Goal: Task Accomplishment & Management: Manage account settings

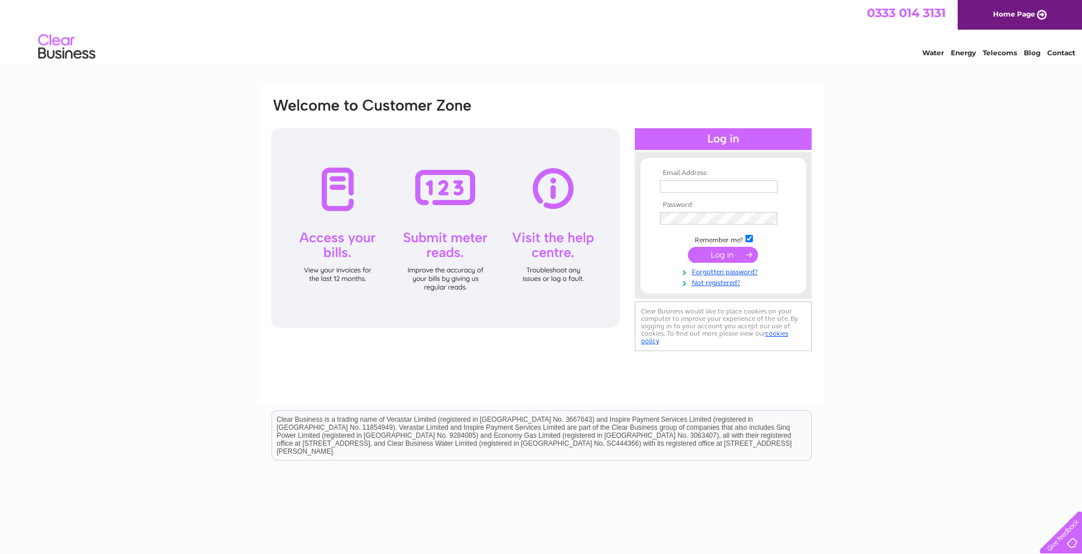
click at [665, 182] on input "text" at bounding box center [719, 186] width 118 height 13
type input "[EMAIL_ADDRESS][DOMAIN_NAME]"
click at [722, 257] on input "submit" at bounding box center [723, 256] width 70 height 16
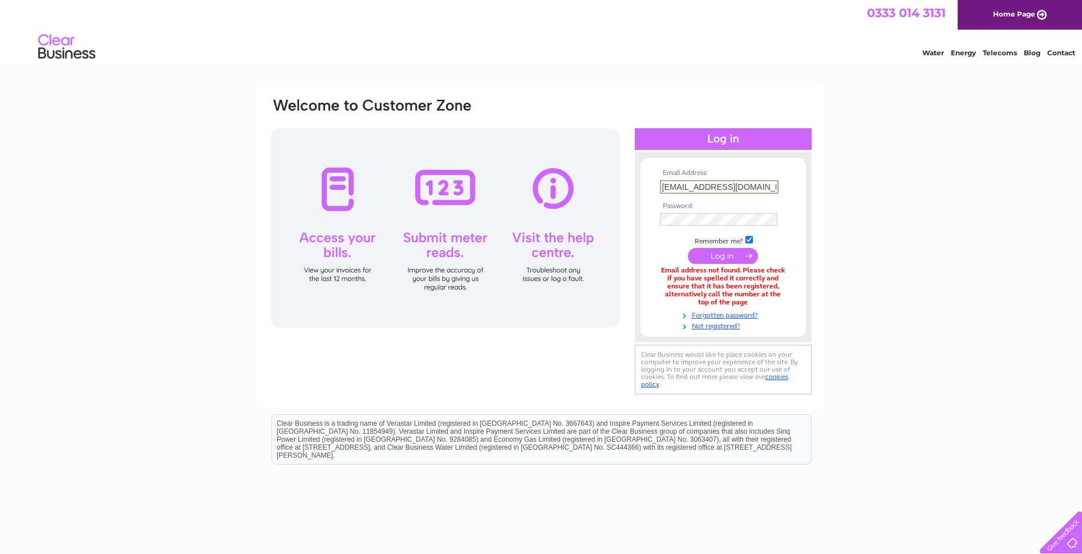
click at [724, 189] on input "waverley-travel@outlook.com" at bounding box center [719, 187] width 119 height 14
drag, startPoint x: 769, startPoint y: 188, endPoint x: 646, endPoint y: 164, distance: 125.0
click at [646, 164] on div "Email Address: waverley-travel@outlook.com Password:" at bounding box center [723, 247] width 177 height 167
type input "waverley_travel@btconnect.com"
click at [720, 256] on input "submit" at bounding box center [723, 255] width 70 height 16
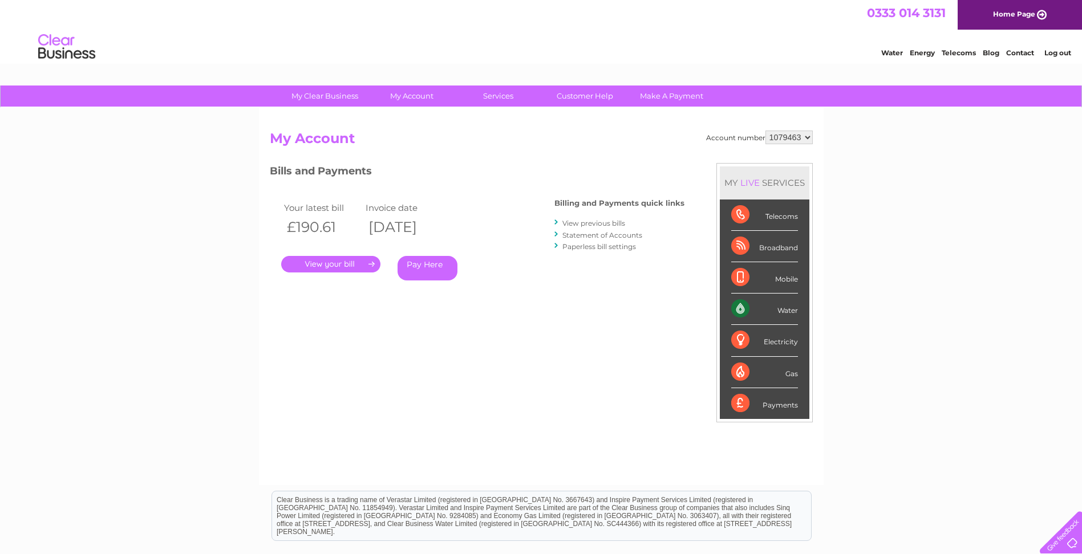
click at [338, 261] on link "." at bounding box center [330, 264] width 99 height 17
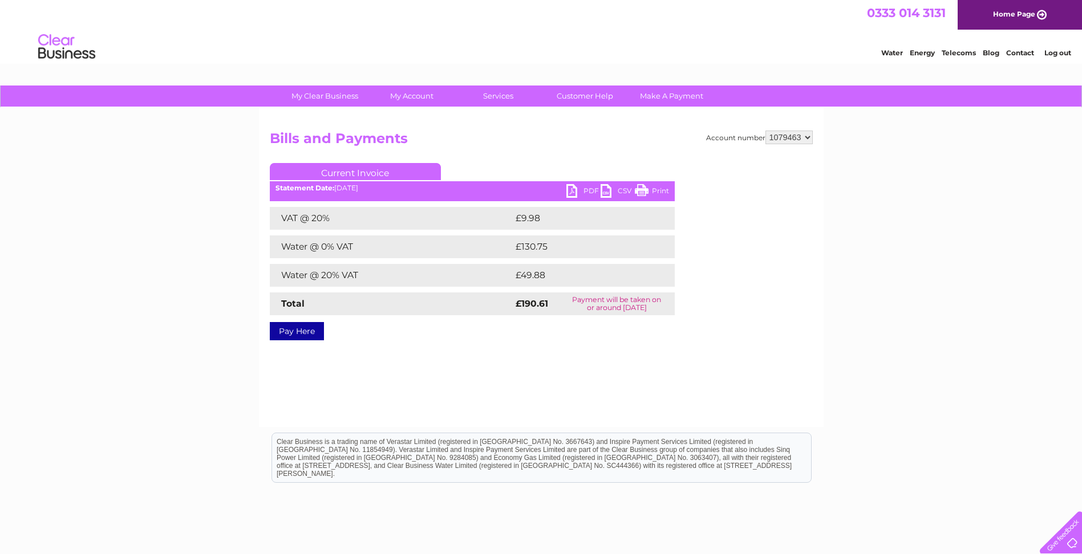
click at [573, 187] on link "PDF" at bounding box center [583, 192] width 34 height 17
